Goal: Task Accomplishment & Management: Use online tool/utility

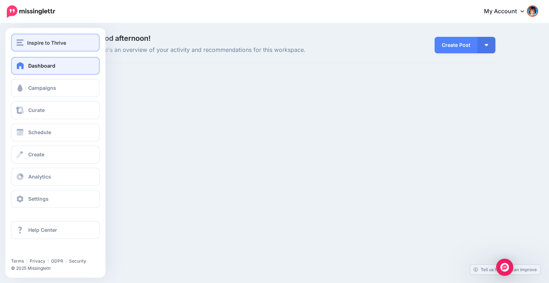
click at [23, 41] on img "button" at bounding box center [19, 42] width 7 height 6
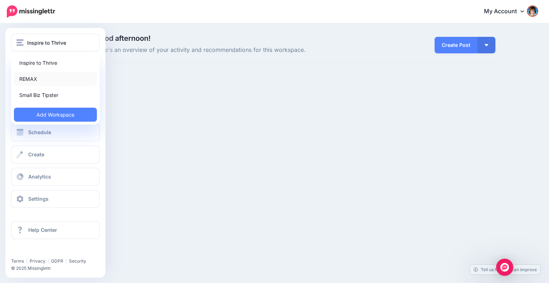
click at [27, 80] on link "REMAX" at bounding box center [55, 79] width 83 height 14
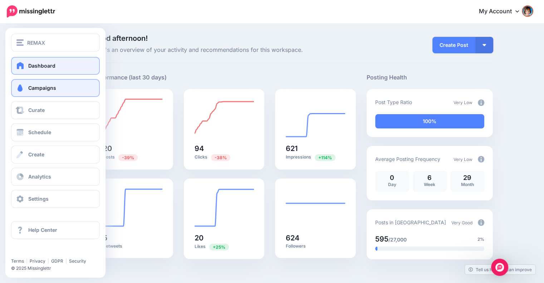
click at [29, 93] on link "Campaigns" at bounding box center [55, 88] width 89 height 18
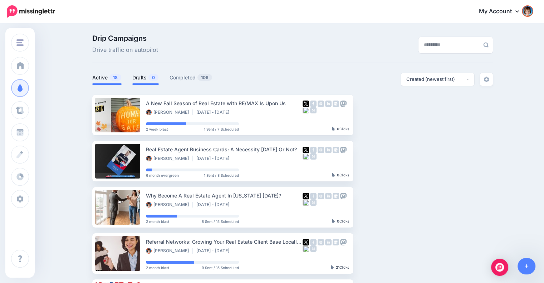
click at [143, 77] on link "Drafts 0" at bounding box center [145, 77] width 26 height 9
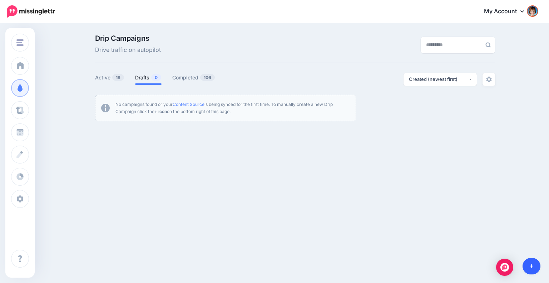
click at [530, 266] on icon at bounding box center [532, 266] width 4 height 4
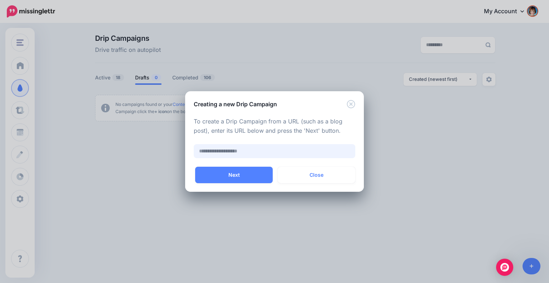
click at [254, 151] on input "text" at bounding box center [275, 151] width 162 height 14
paste input "**********"
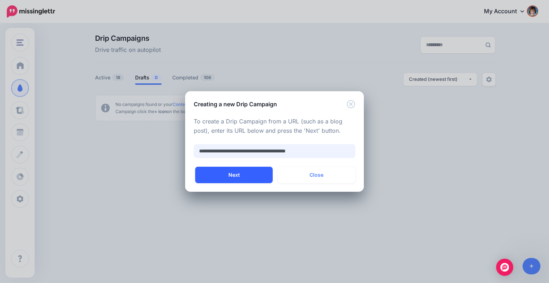
type input "**********"
click at [242, 173] on button "Next" at bounding box center [234, 175] width 78 height 16
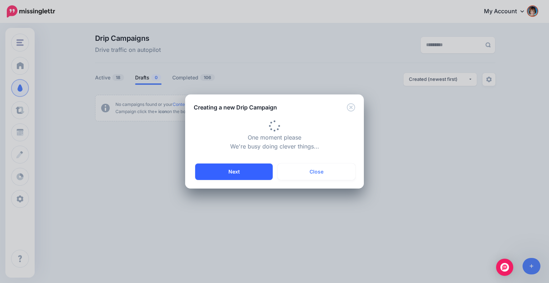
type input "**********"
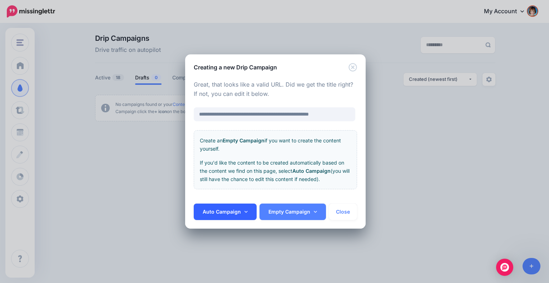
click at [242, 207] on link "Auto Campaign" at bounding box center [225, 211] width 63 height 16
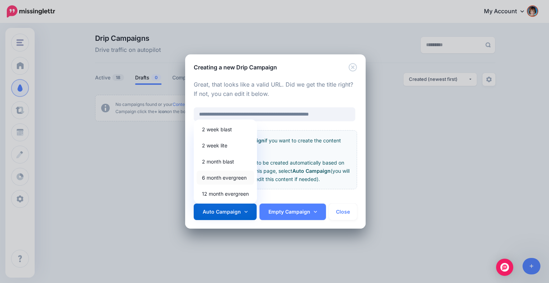
click at [229, 175] on link "6 month evergreen" at bounding box center [226, 177] width 58 height 14
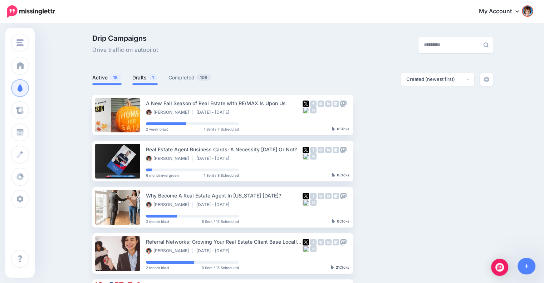
click at [157, 84] on span at bounding box center [144, 83] width 25 height 1
click at [150, 82] on li "Drafts 1" at bounding box center [144, 79] width 25 height 12
click at [140, 79] on link "Drafts 1" at bounding box center [144, 77] width 25 height 9
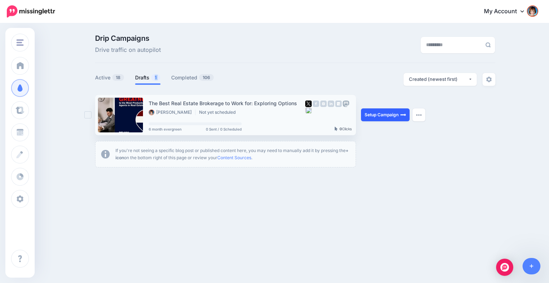
click at [390, 114] on link "Setup Campaign" at bounding box center [385, 114] width 49 height 13
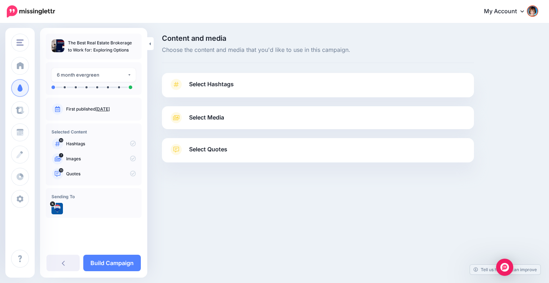
click at [252, 83] on link "Select Hashtags" at bounding box center [318, 88] width 298 height 19
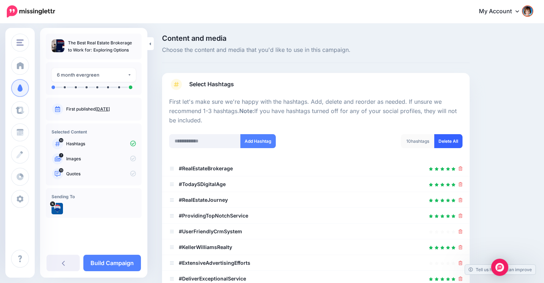
click at [450, 136] on link "Delete All" at bounding box center [448, 141] width 28 height 14
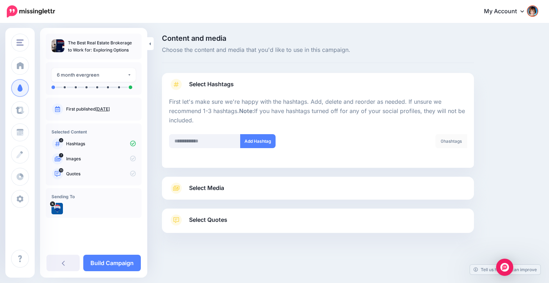
click at [269, 188] on link "Select Media" at bounding box center [318, 187] width 298 height 11
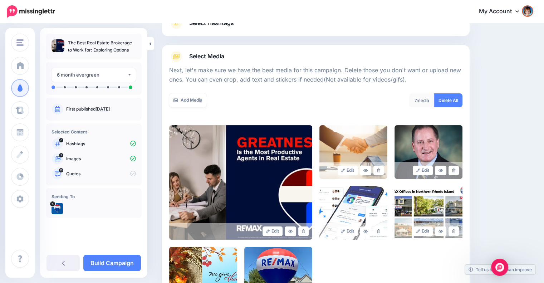
scroll to position [119, 0]
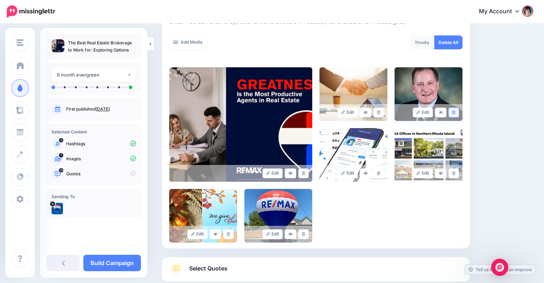
click at [455, 113] on icon at bounding box center [453, 112] width 3 height 4
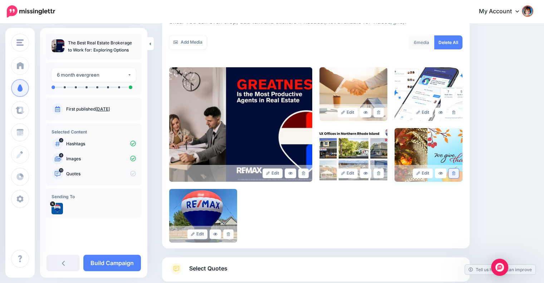
click at [459, 169] on link at bounding box center [453, 173] width 10 height 10
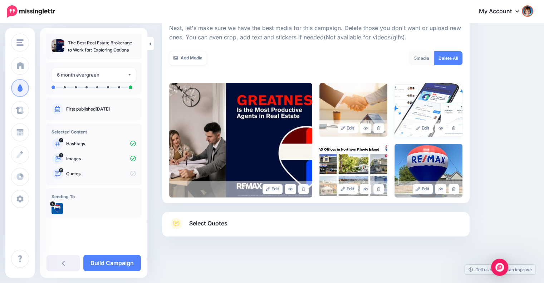
scroll to position [103, 0]
click at [459, 127] on link at bounding box center [453, 129] width 10 height 10
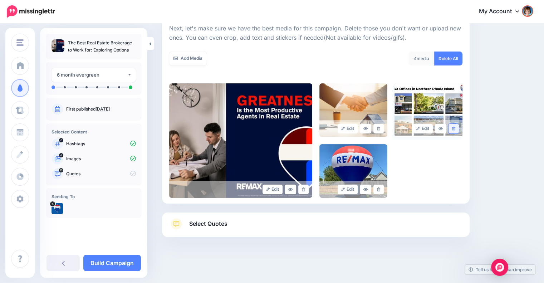
click at [455, 130] on icon at bounding box center [453, 129] width 3 height 4
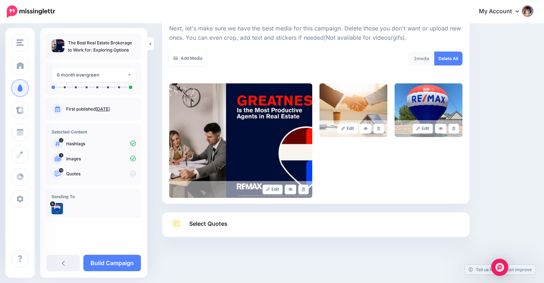
click at [256, 218] on link "Select Quotes" at bounding box center [315, 227] width 293 height 19
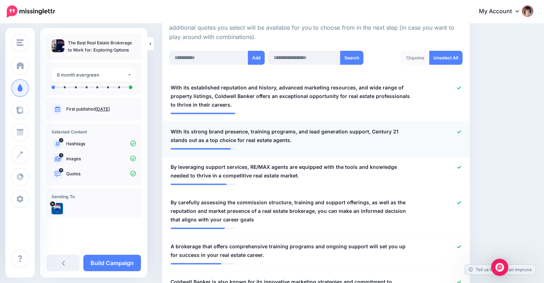
scroll to position [162, 0]
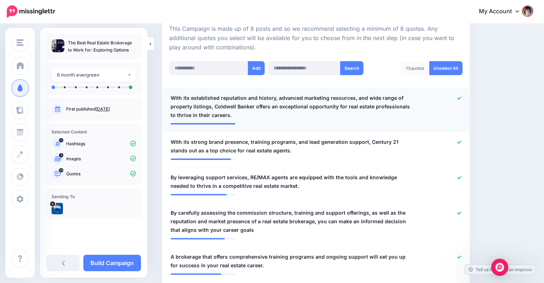
click at [461, 98] on icon at bounding box center [459, 98] width 4 height 4
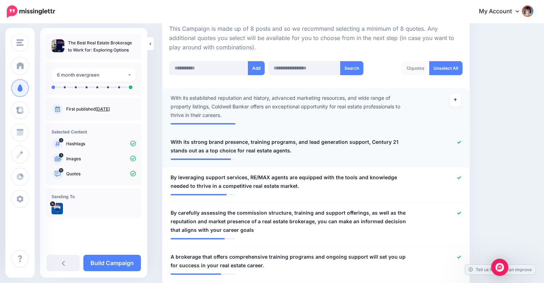
click at [461, 140] on icon at bounding box center [459, 142] width 4 height 4
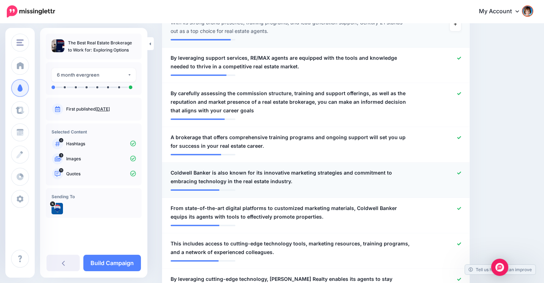
scroll to position [341, 0]
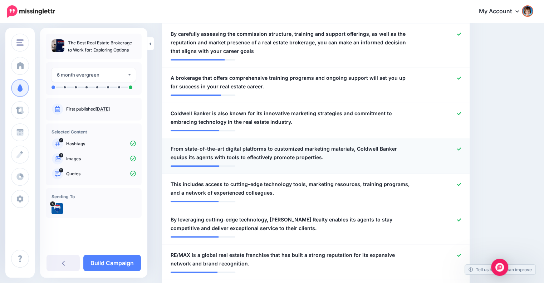
click at [461, 149] on icon at bounding box center [459, 148] width 4 height 3
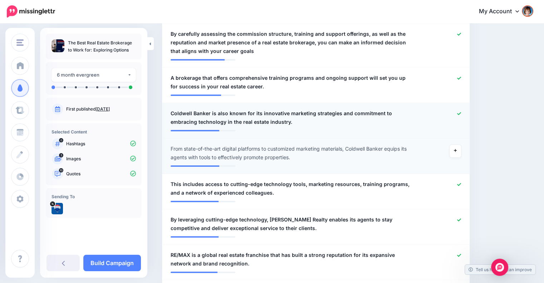
click at [461, 114] on icon at bounding box center [459, 113] width 4 height 3
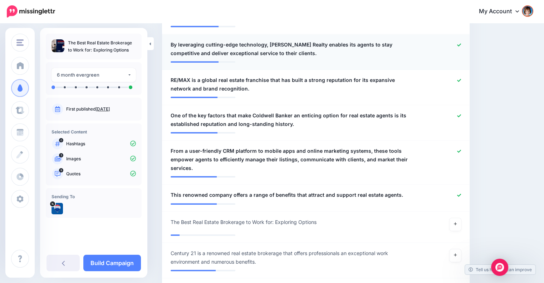
scroll to position [520, 0]
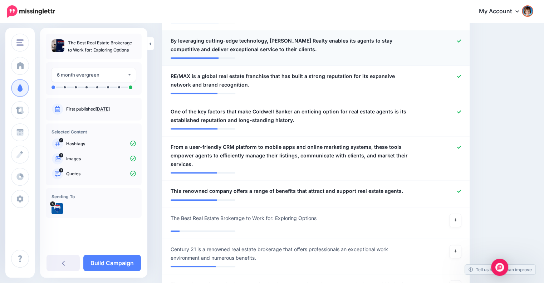
click at [465, 41] on div at bounding box center [441, 44] width 50 height 17
click at [461, 111] on icon at bounding box center [459, 112] width 4 height 4
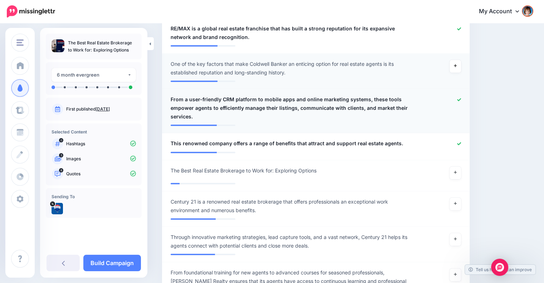
scroll to position [579, 0]
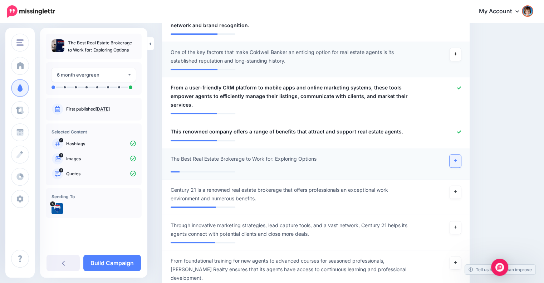
click at [456, 158] on link at bounding box center [454, 160] width 11 height 13
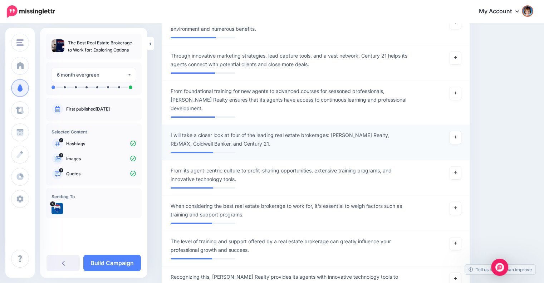
scroll to position [758, 0]
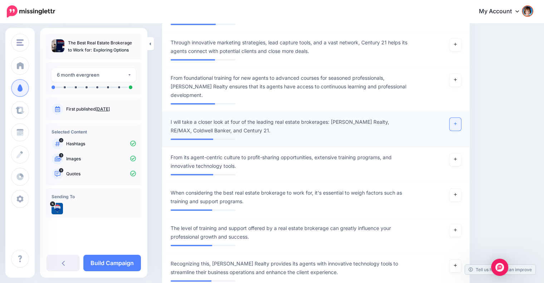
click at [459, 125] on link at bounding box center [454, 124] width 11 height 13
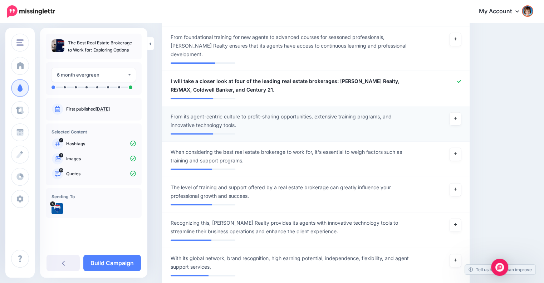
scroll to position [818, 0]
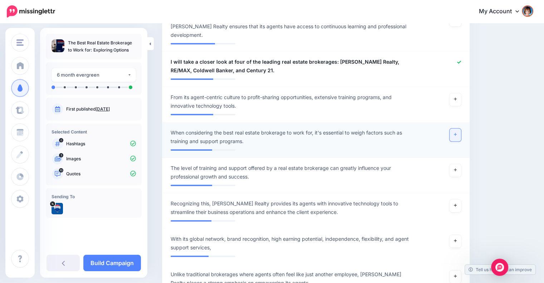
click at [456, 134] on icon at bounding box center [455, 134] width 3 height 4
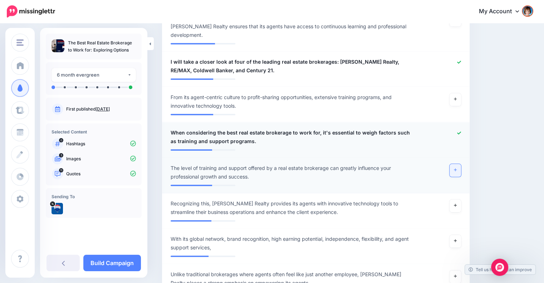
click at [456, 169] on icon at bounding box center [455, 170] width 3 height 4
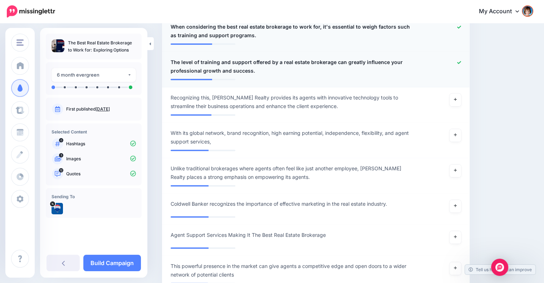
scroll to position [936, 0]
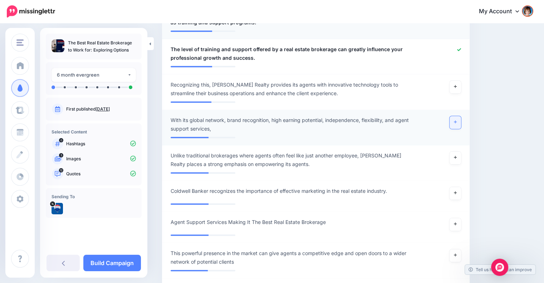
click at [458, 124] on link at bounding box center [454, 122] width 11 height 13
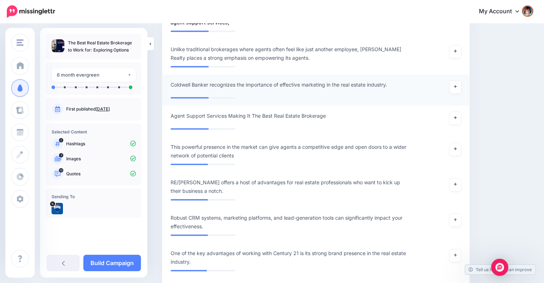
scroll to position [1056, 0]
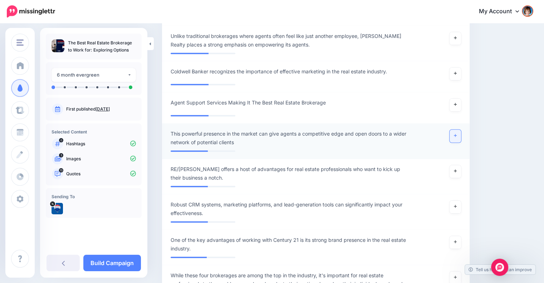
click at [456, 133] on link at bounding box center [454, 135] width 11 height 13
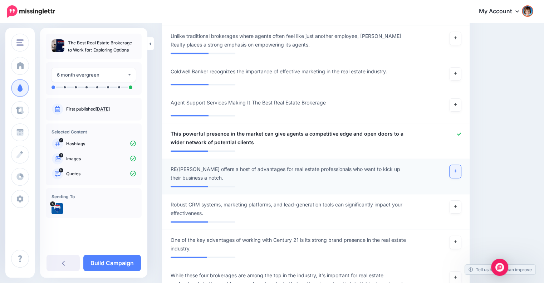
click at [457, 168] on link at bounding box center [454, 171] width 11 height 13
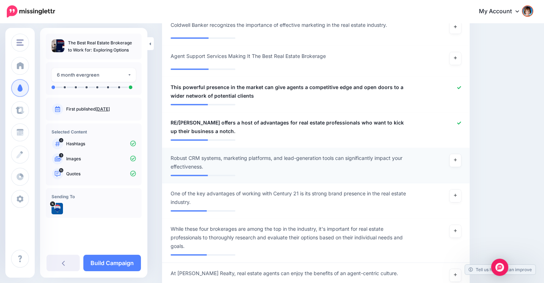
scroll to position [1115, 0]
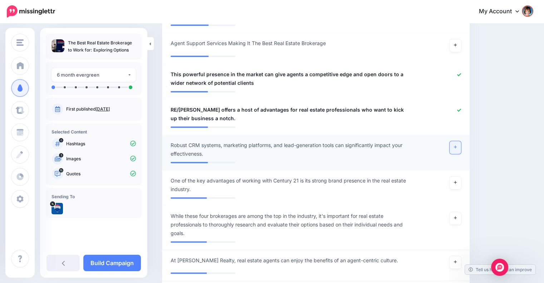
click at [456, 147] on icon at bounding box center [455, 147] width 3 height 4
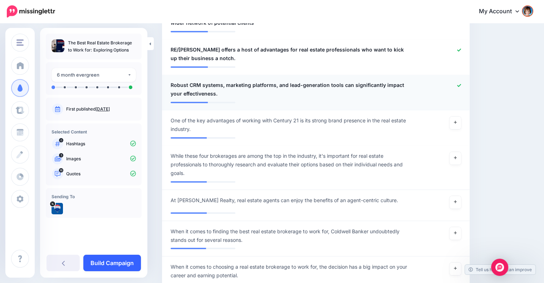
click at [101, 260] on link "Build Campaign" at bounding box center [112, 262] width 58 height 16
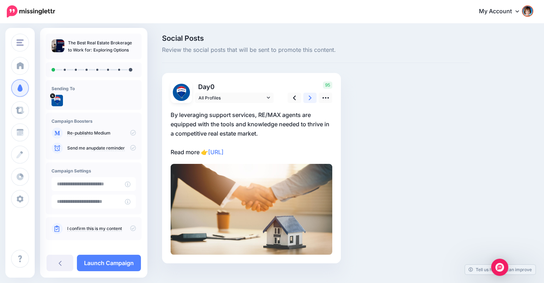
click at [312, 97] on link at bounding box center [310, 98] width 14 height 10
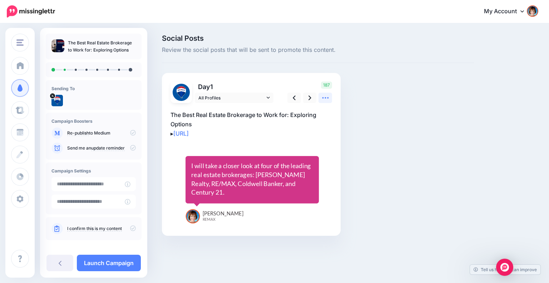
click at [325, 97] on icon at bounding box center [325, 97] width 6 height 1
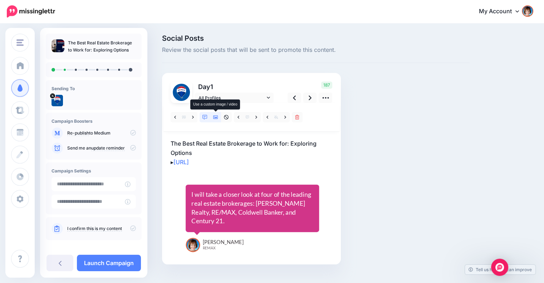
click at [216, 117] on icon at bounding box center [215, 117] width 5 height 4
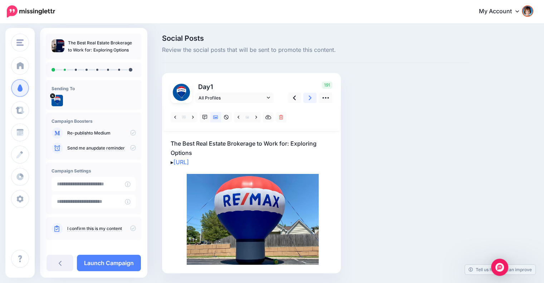
click at [308, 99] on icon at bounding box center [309, 98] width 3 height 8
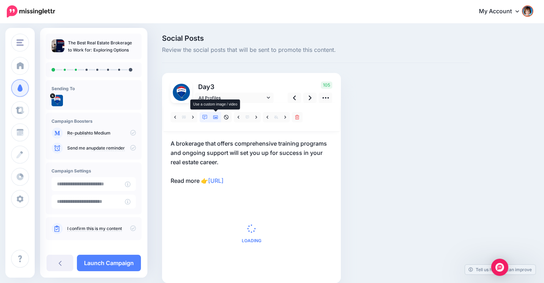
click at [215, 115] on icon at bounding box center [215, 117] width 5 height 5
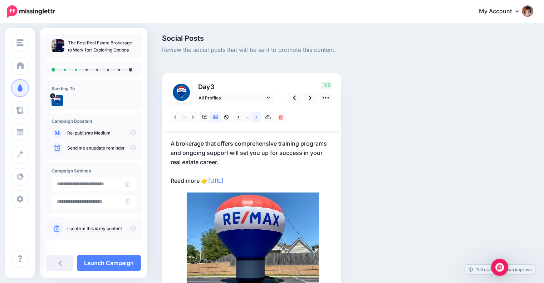
click at [254, 115] on link at bounding box center [256, 117] width 9 height 10
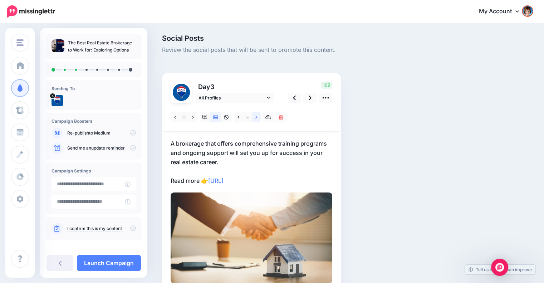
click at [254, 114] on link at bounding box center [256, 117] width 9 height 10
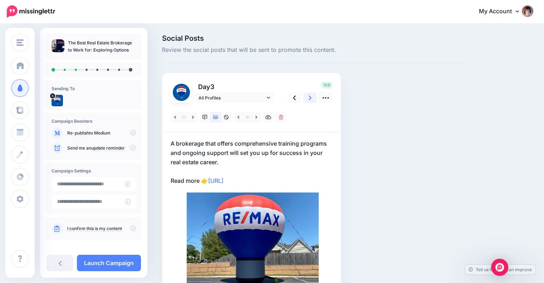
click at [307, 99] on link at bounding box center [310, 98] width 14 height 10
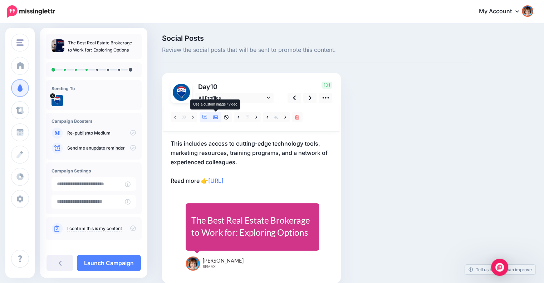
click at [219, 116] on link at bounding box center [215, 117] width 11 height 10
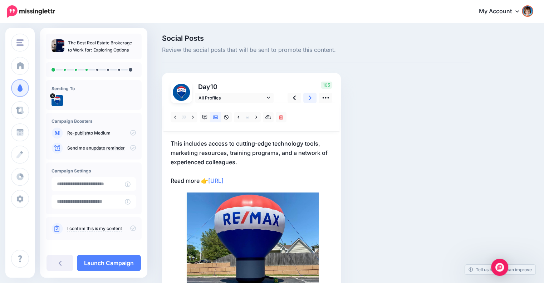
click at [308, 100] on icon at bounding box center [309, 98] width 3 height 8
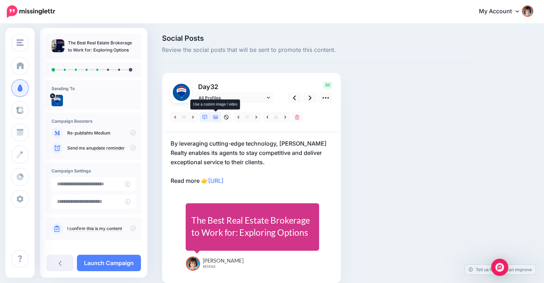
click at [214, 118] on icon at bounding box center [215, 117] width 5 height 5
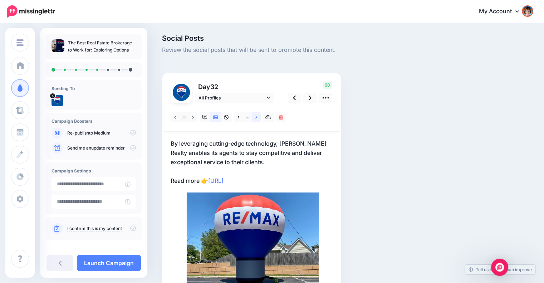
click at [253, 117] on link at bounding box center [256, 117] width 9 height 10
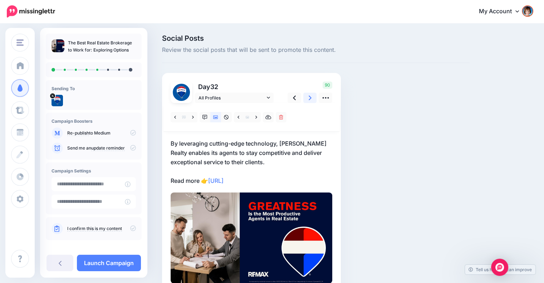
click at [307, 97] on link at bounding box center [310, 98] width 14 height 10
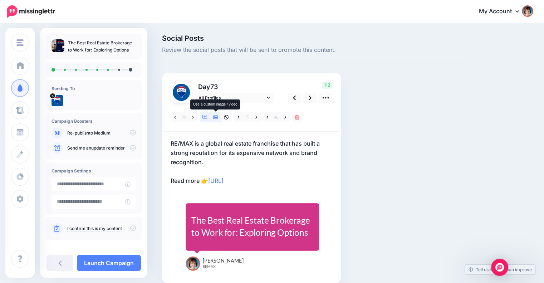
click at [217, 117] on icon at bounding box center [215, 117] width 5 height 5
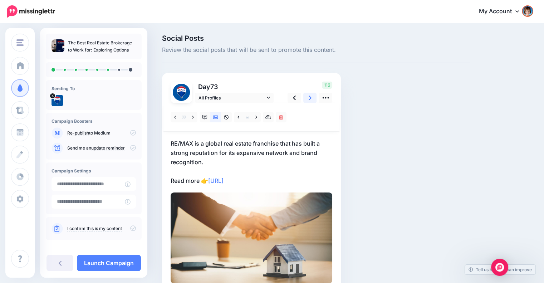
click at [306, 98] on link at bounding box center [310, 98] width 14 height 10
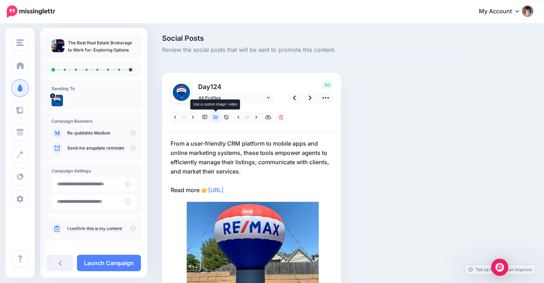
click at [216, 118] on icon at bounding box center [215, 117] width 5 height 4
click at [257, 116] on link at bounding box center [256, 117] width 9 height 10
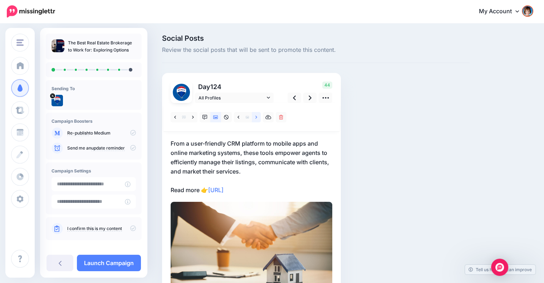
click at [254, 116] on link at bounding box center [256, 117] width 9 height 10
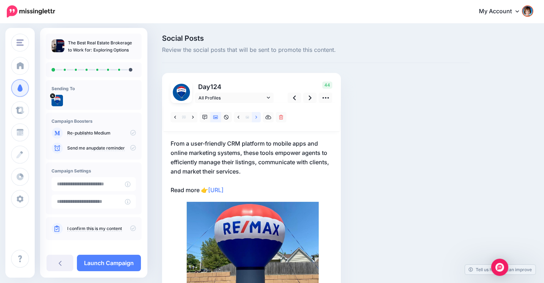
click at [254, 116] on link at bounding box center [256, 117] width 9 height 10
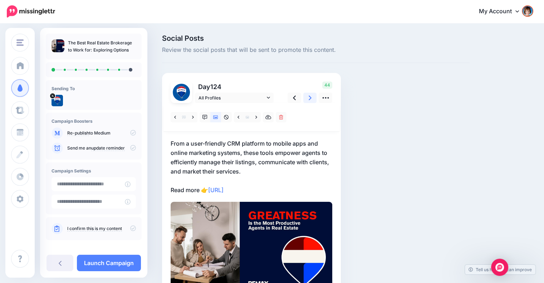
click at [308, 98] on icon at bounding box center [309, 98] width 3 height 8
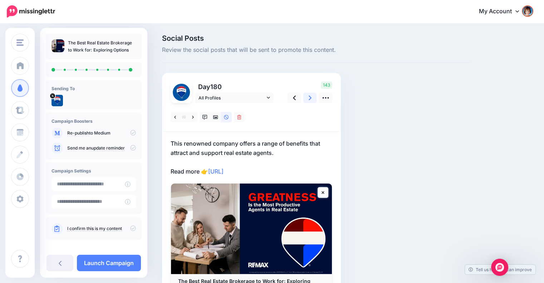
click at [307, 101] on link at bounding box center [310, 98] width 14 height 10
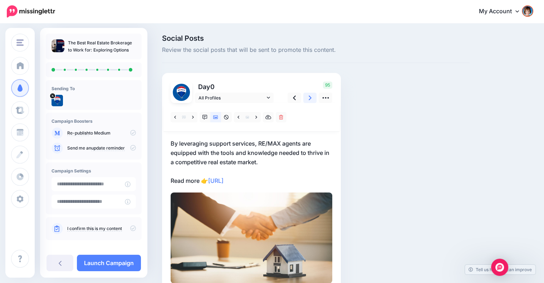
click at [307, 97] on link at bounding box center [310, 98] width 14 height 10
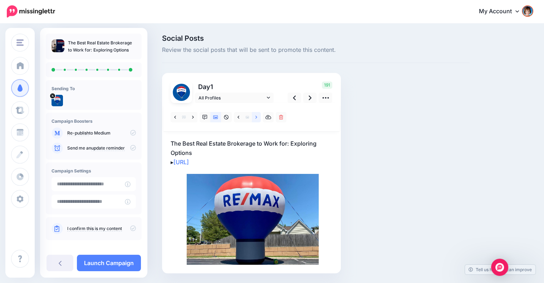
click at [257, 118] on link at bounding box center [256, 117] width 9 height 10
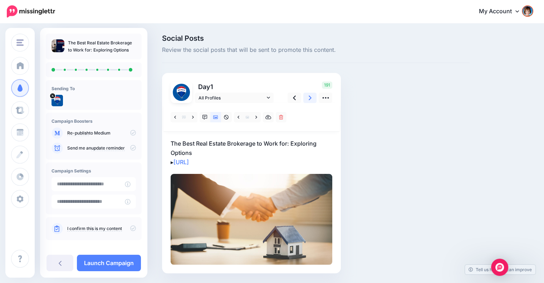
click at [311, 100] on link at bounding box center [310, 98] width 14 height 10
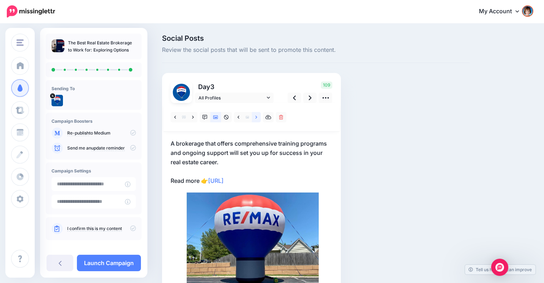
click at [256, 116] on icon at bounding box center [256, 116] width 2 height 3
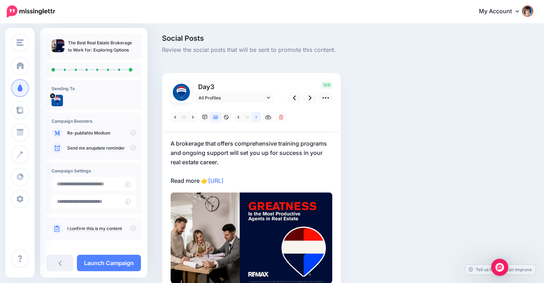
click at [256, 117] on icon at bounding box center [256, 116] width 2 height 3
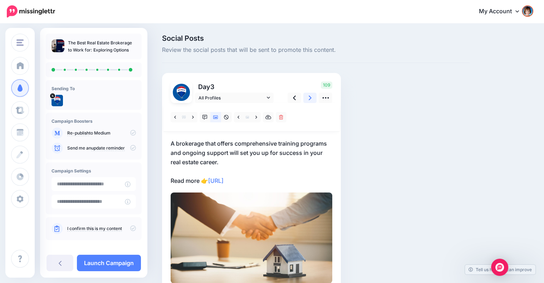
click at [310, 95] on icon at bounding box center [309, 98] width 3 height 8
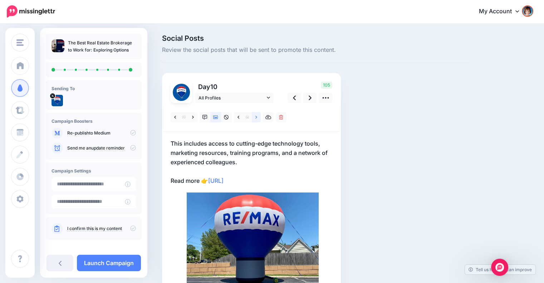
click at [254, 118] on link at bounding box center [256, 117] width 9 height 10
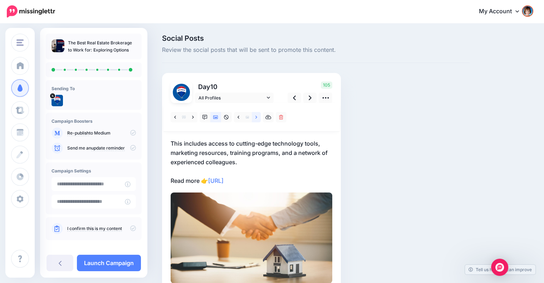
click at [254, 118] on link at bounding box center [256, 117] width 9 height 10
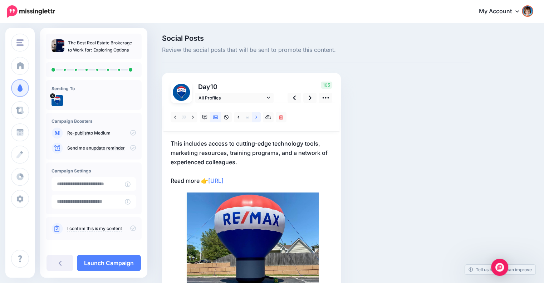
click at [254, 118] on link at bounding box center [256, 117] width 9 height 10
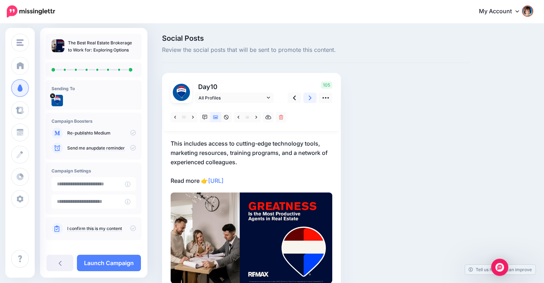
click at [307, 101] on link at bounding box center [310, 98] width 14 height 10
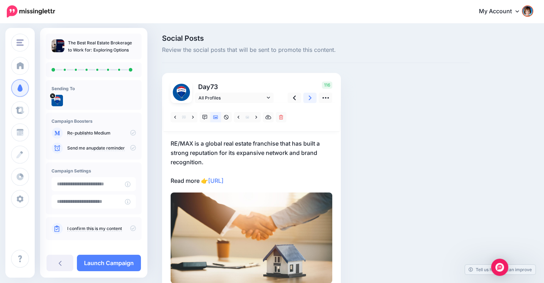
click at [307, 101] on link at bounding box center [310, 98] width 14 height 10
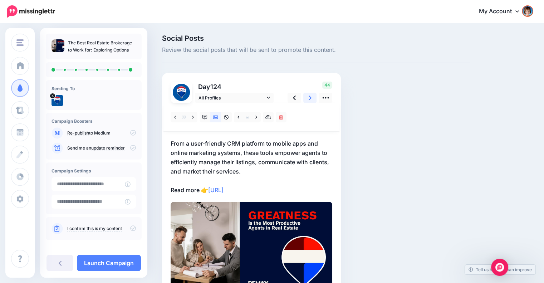
click at [307, 101] on link at bounding box center [310, 98] width 14 height 10
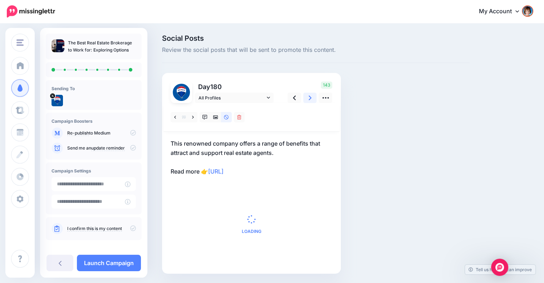
click at [307, 101] on link at bounding box center [310, 98] width 14 height 10
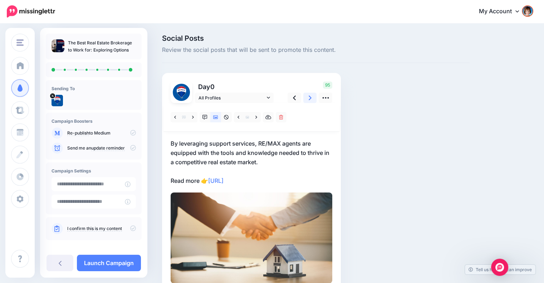
click at [307, 101] on link at bounding box center [310, 98] width 14 height 10
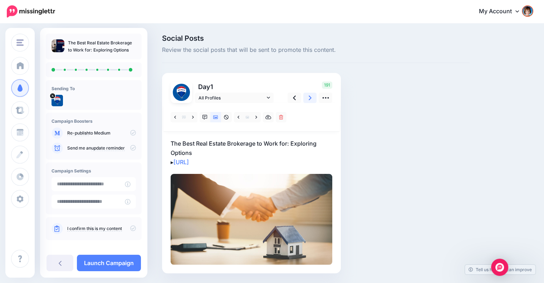
click at [307, 101] on link at bounding box center [310, 98] width 14 height 10
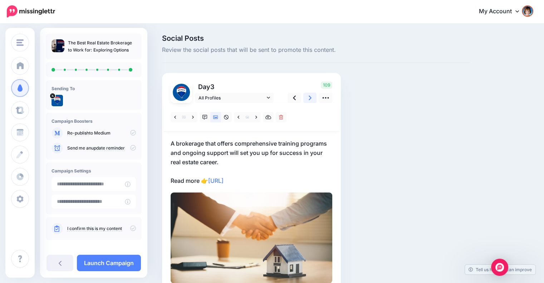
click at [307, 101] on link at bounding box center [310, 98] width 14 height 10
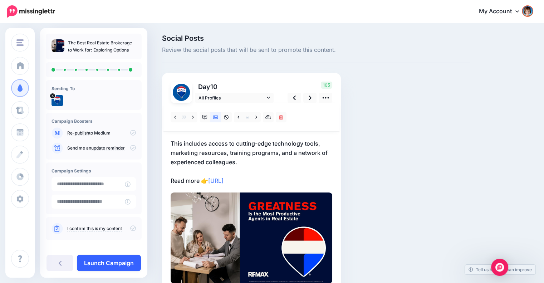
click at [121, 257] on link "Launch Campaign" at bounding box center [109, 262] width 64 height 16
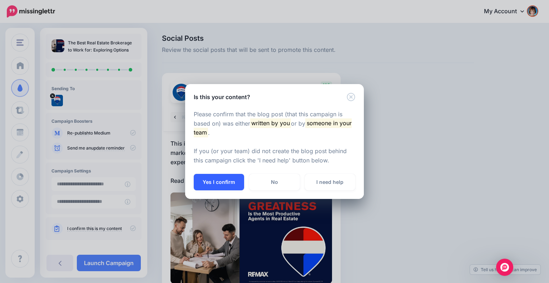
click at [226, 183] on button "Yes I confirm" at bounding box center [219, 182] width 50 height 16
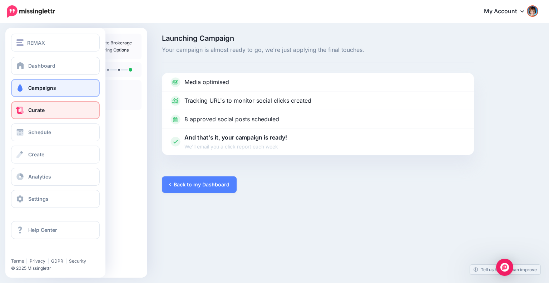
click at [25, 109] on link "Curate" at bounding box center [55, 110] width 89 height 18
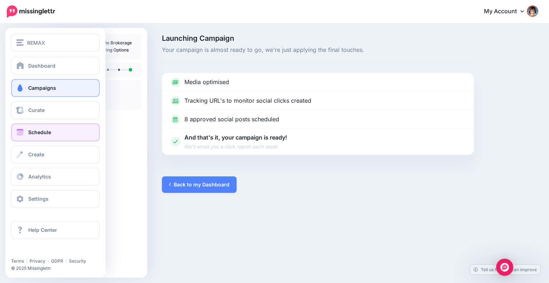
click at [24, 130] on span at bounding box center [19, 132] width 9 height 7
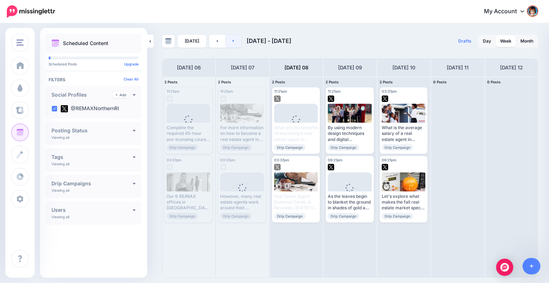
click at [232, 38] on link at bounding box center [234, 41] width 16 height 13
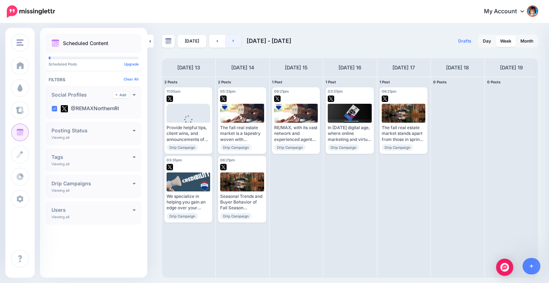
click at [232, 43] on link at bounding box center [234, 41] width 16 height 13
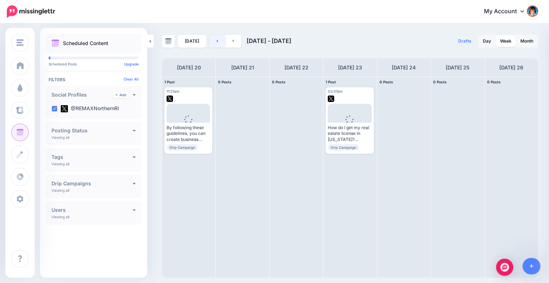
click at [219, 42] on link at bounding box center [217, 41] width 16 height 13
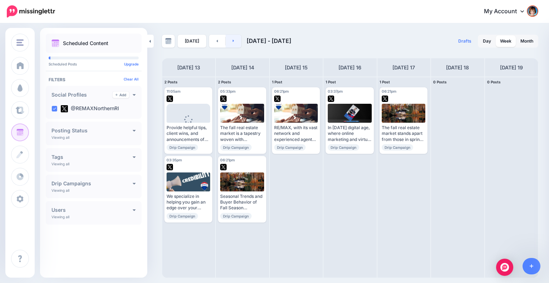
click at [239, 42] on link at bounding box center [234, 41] width 16 height 13
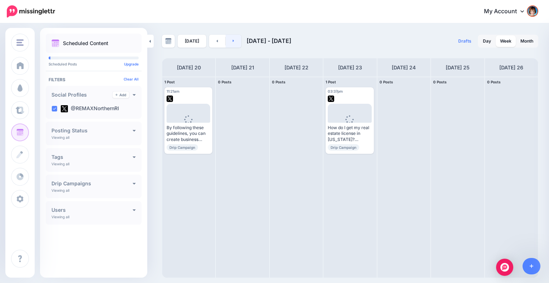
click at [235, 42] on link at bounding box center [234, 41] width 16 height 13
